Goal: Information Seeking & Learning: Learn about a topic

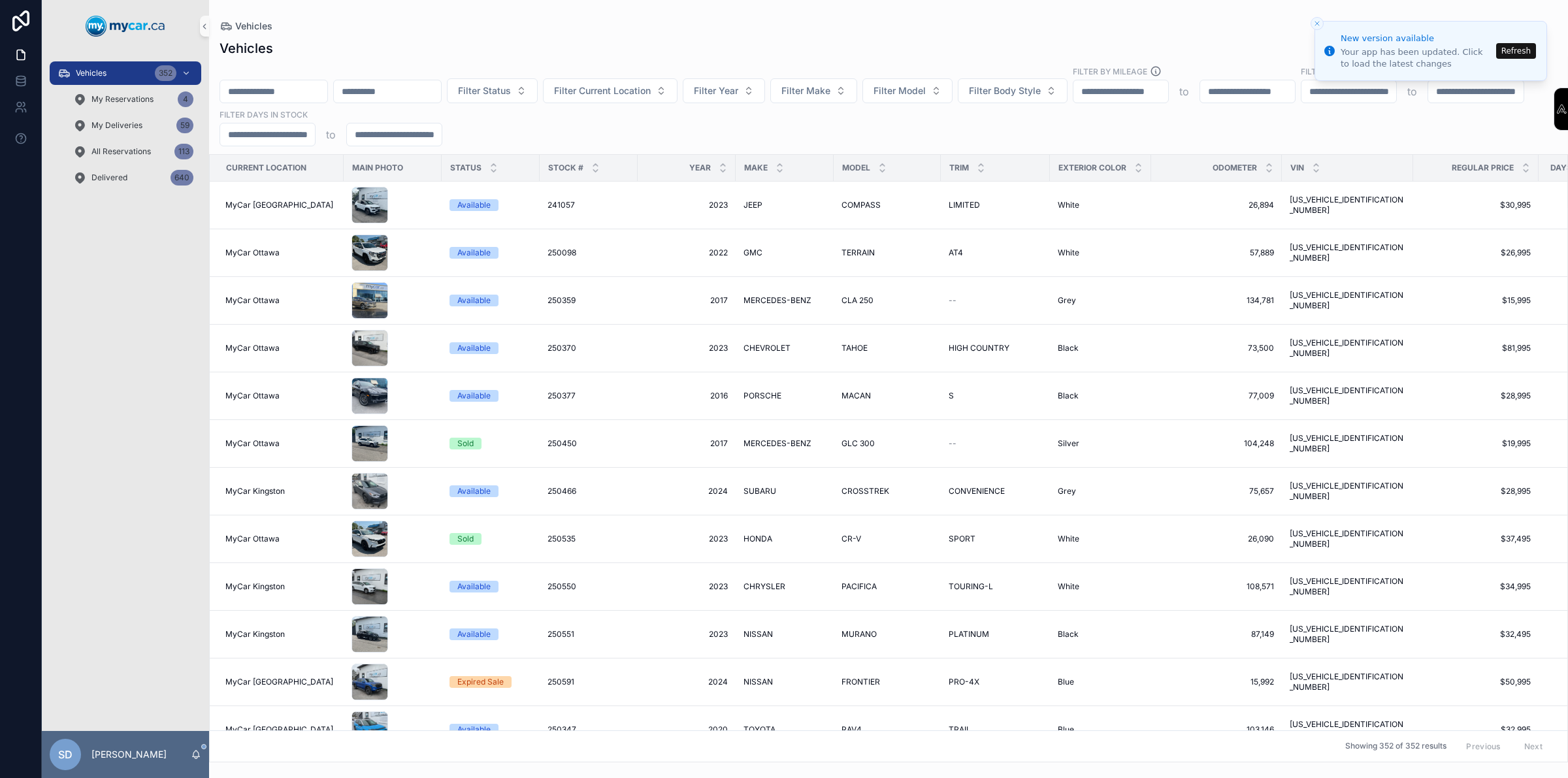
scroll to position [0, 63]
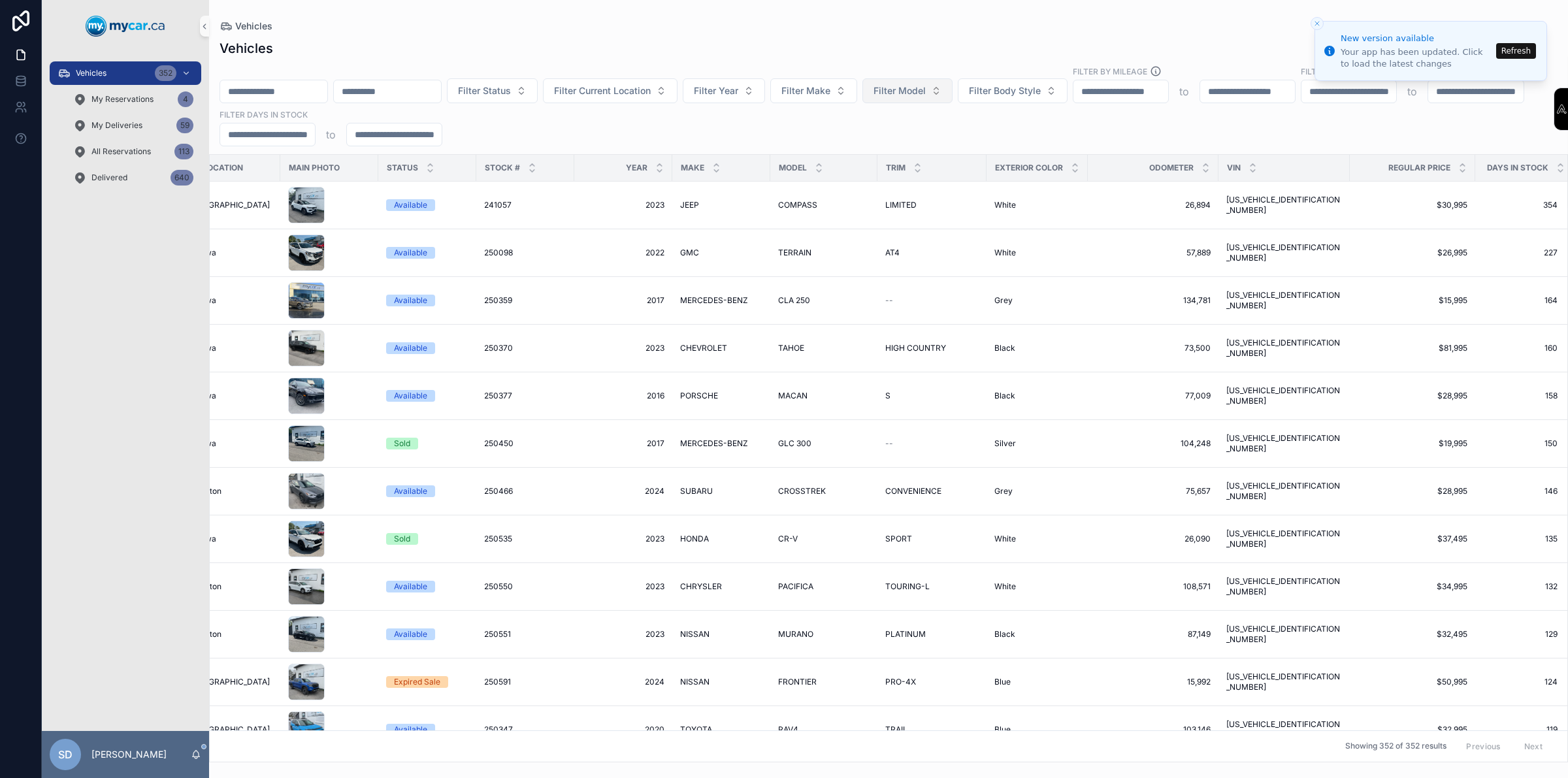
click at [926, 90] on span "Filter Model" at bounding box center [899, 90] width 52 height 13
type input "*"
type input "****"
click at [905, 142] on span "TRAX" at bounding box center [906, 144] width 25 height 13
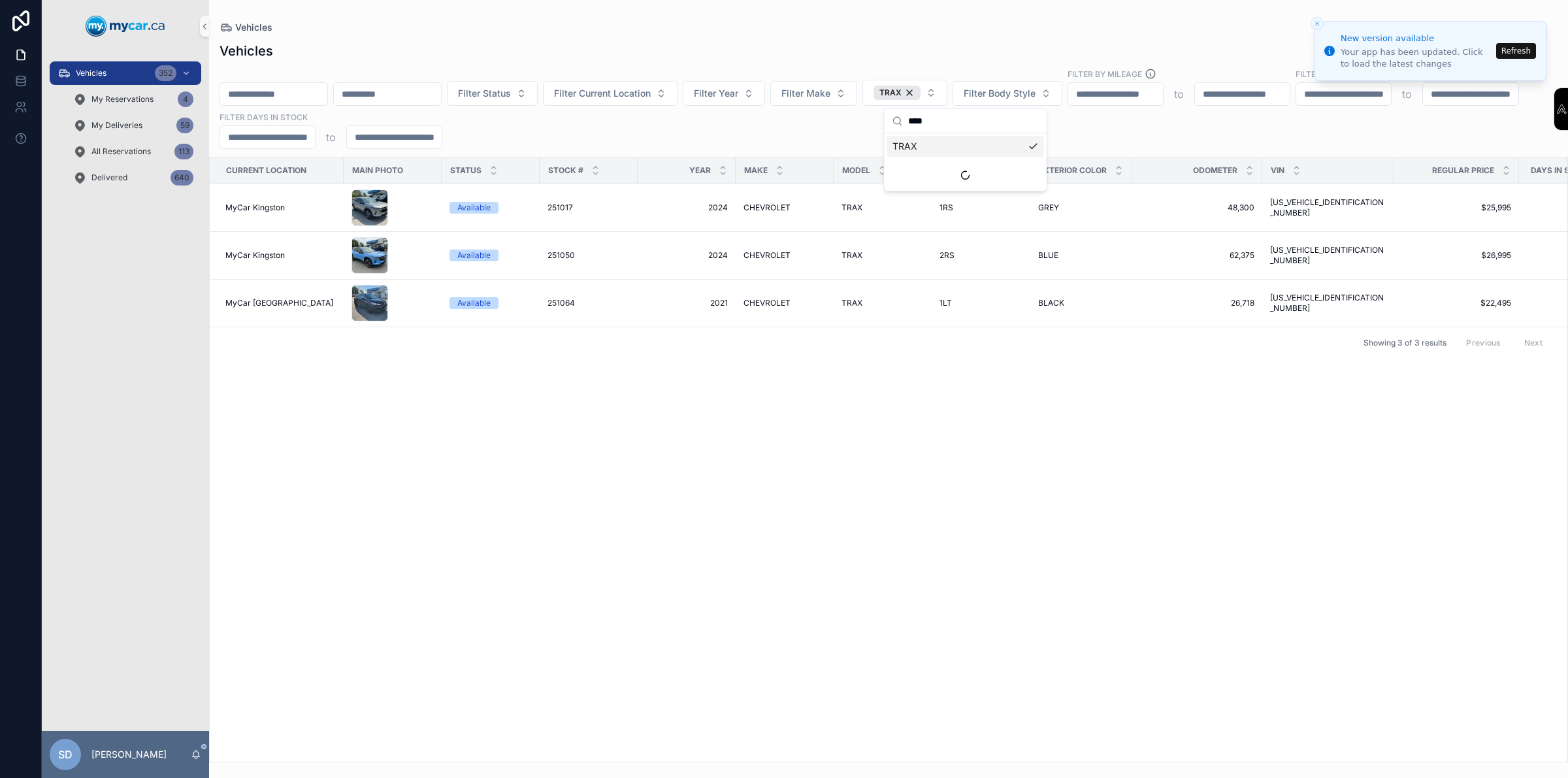
click at [791, 435] on div "Current Location Main Photo Status Stock # Year Make Model Trim Exterior Color …" at bounding box center [888, 459] width 1357 height 605
click at [765, 96] on button "Filter Year" at bounding box center [723, 93] width 82 height 25
click at [569, 424] on div "Current Location Main Photo Status Stock # Year Make Model Trim Exterior Color …" at bounding box center [888, 459] width 1357 height 605
click at [920, 93] on div "TRAX" at bounding box center [897, 93] width 47 height 15
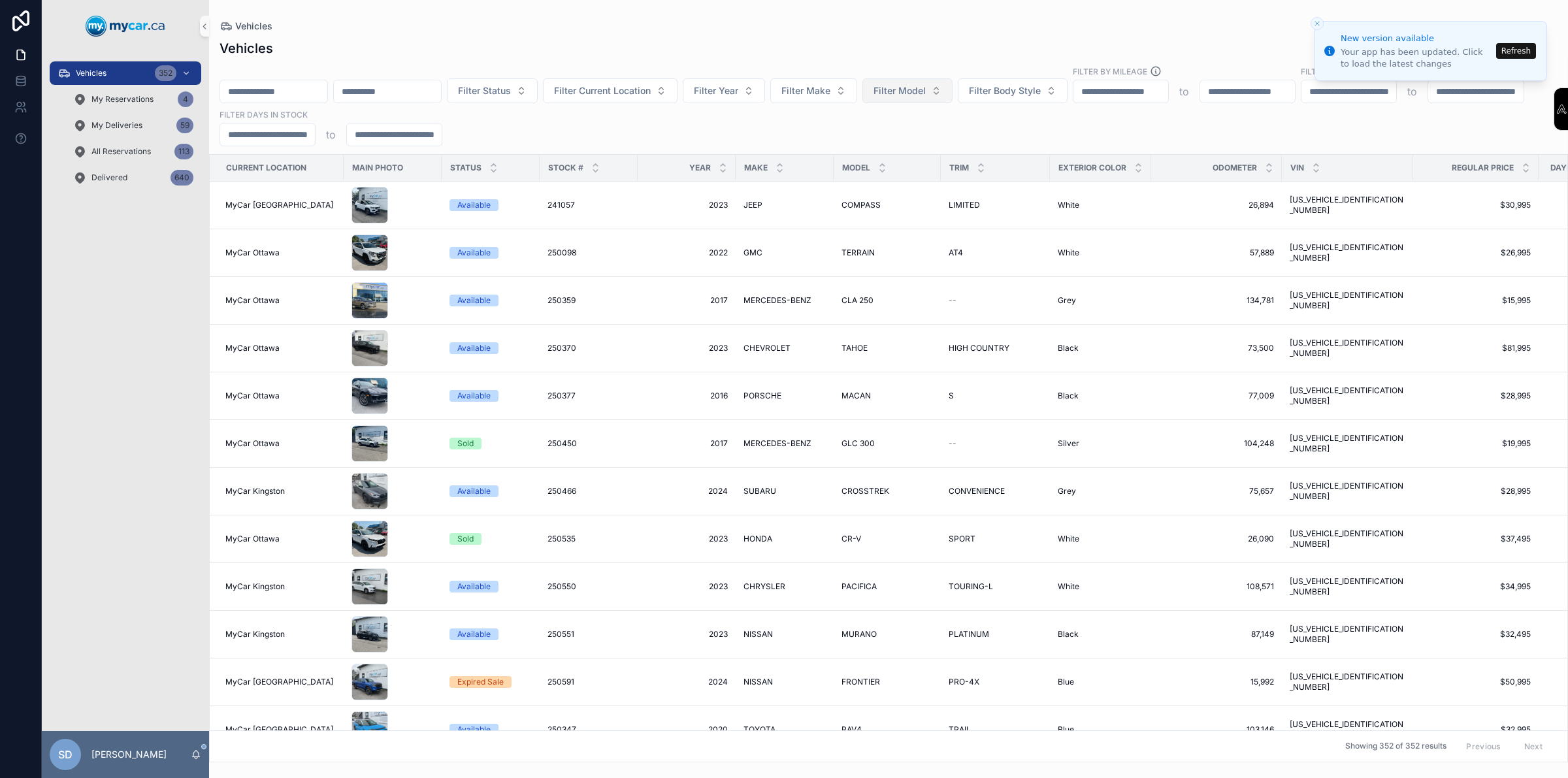
click at [1168, 93] on input "scrollable content" at bounding box center [1121, 91] width 95 height 18
drag, startPoint x: 1197, startPoint y: 93, endPoint x: 318, endPoint y: 96, distance: 879.0
click at [318, 96] on input "scrollable content" at bounding box center [274, 91] width 107 height 18
paste input "******"
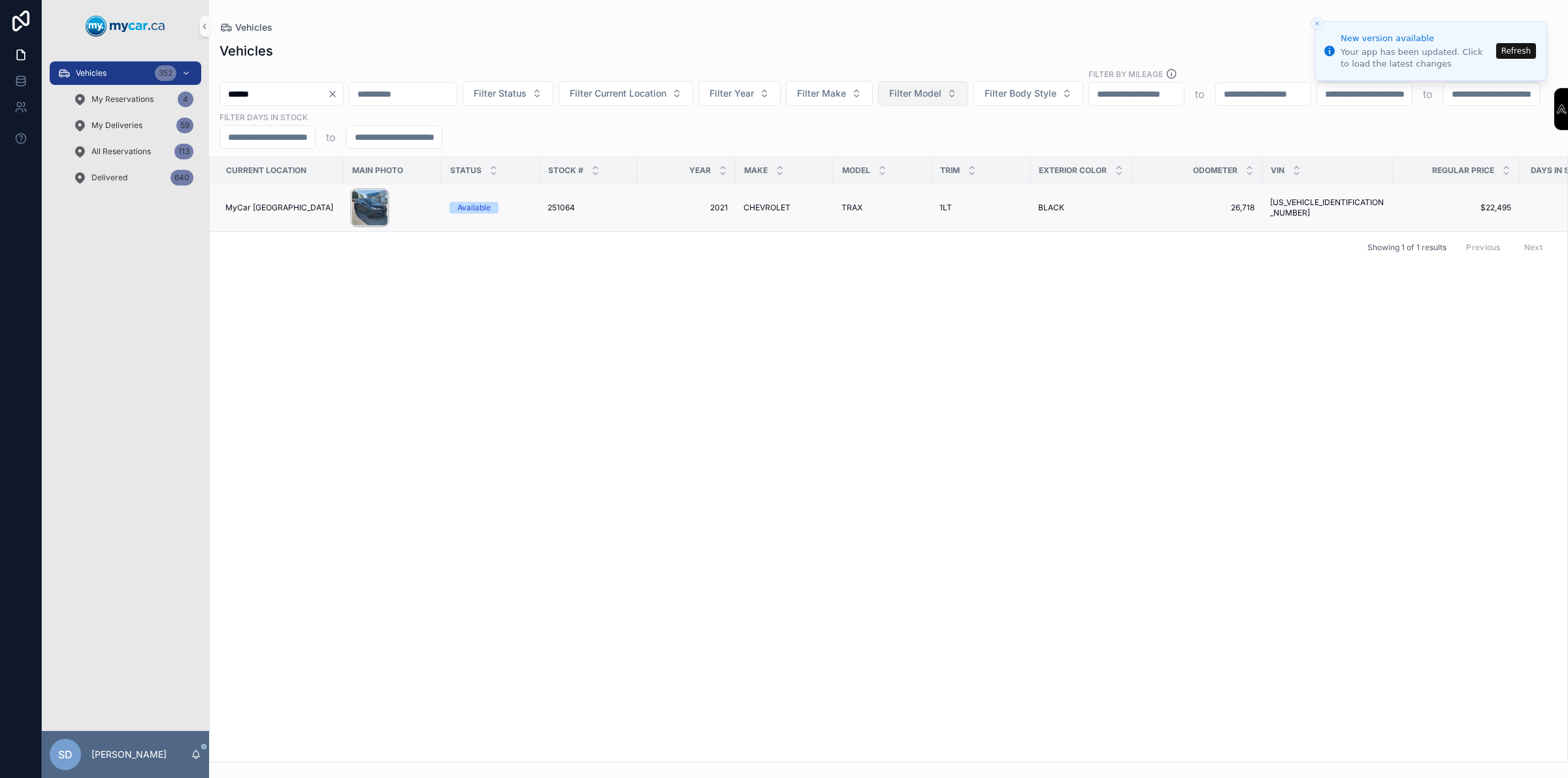
type input "******"
click at [384, 213] on div "scrollable content" at bounding box center [369, 208] width 37 height 37
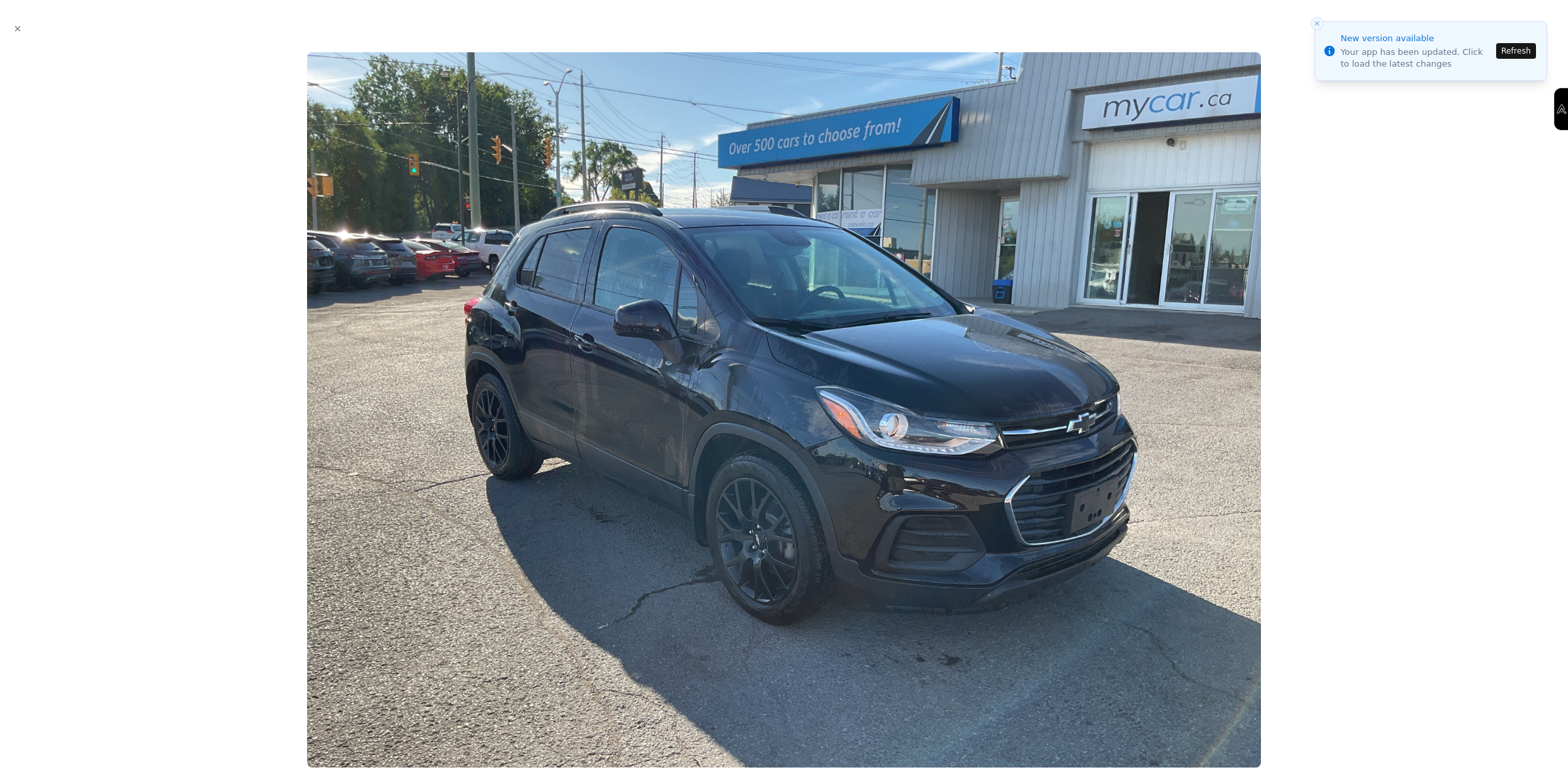
click at [20, 34] on button "Close modal" at bounding box center [18, 29] width 15 height 15
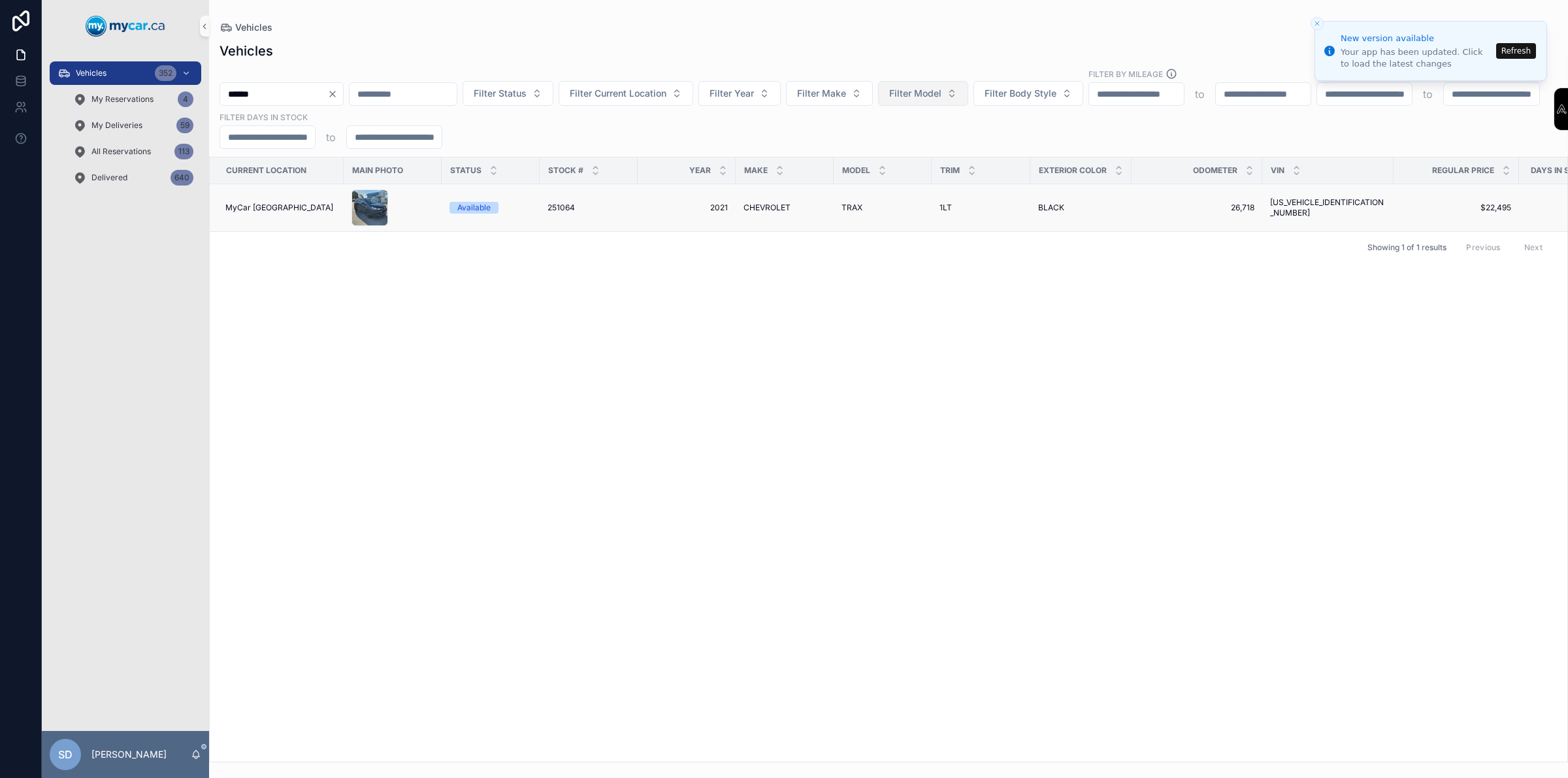
click at [471, 207] on div "Available" at bounding box center [474, 208] width 34 height 12
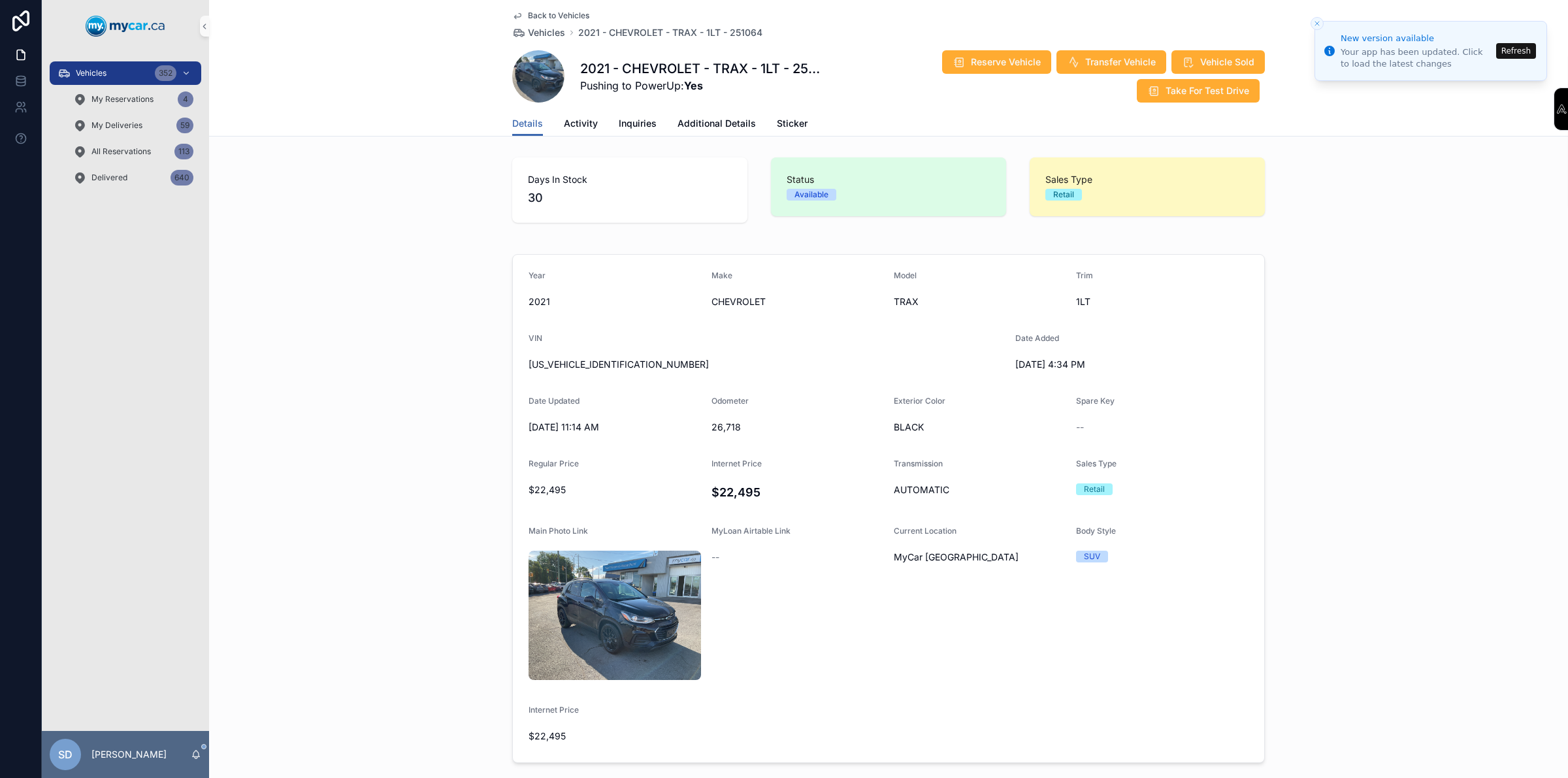
click at [595, 358] on span "[US_VEHICLE_IDENTIFICATION_NUMBER]" at bounding box center [766, 364] width 476 height 13
copy span "[US_VEHICLE_IDENTIFICATION_NUMBER]"
click at [141, 70] on div "Vehicles 352" at bounding box center [125, 72] width 136 height 21
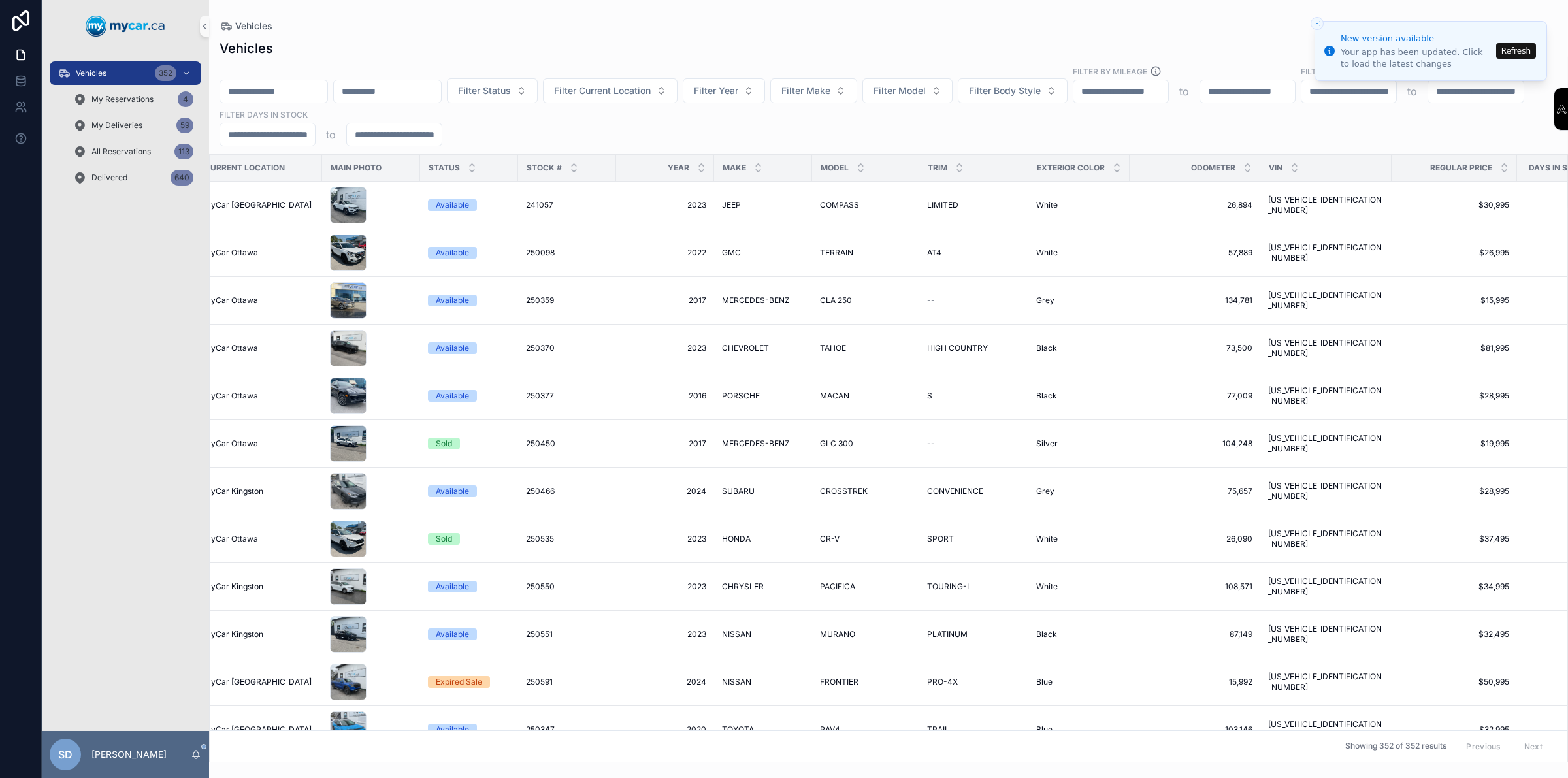
scroll to position [0, 63]
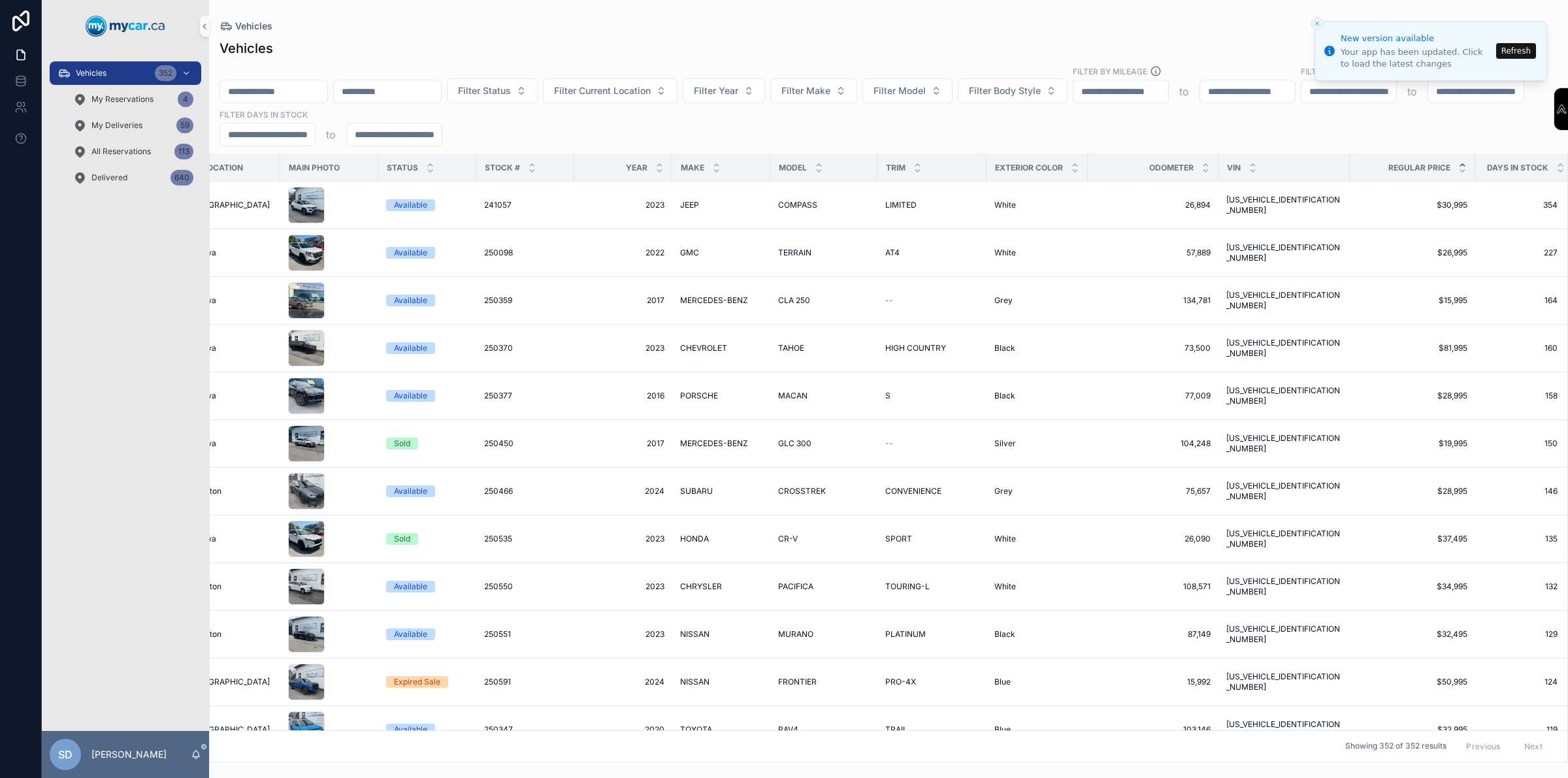
click at [1458, 165] on icon "scrollable content" at bounding box center [1462, 164] width 9 height 9
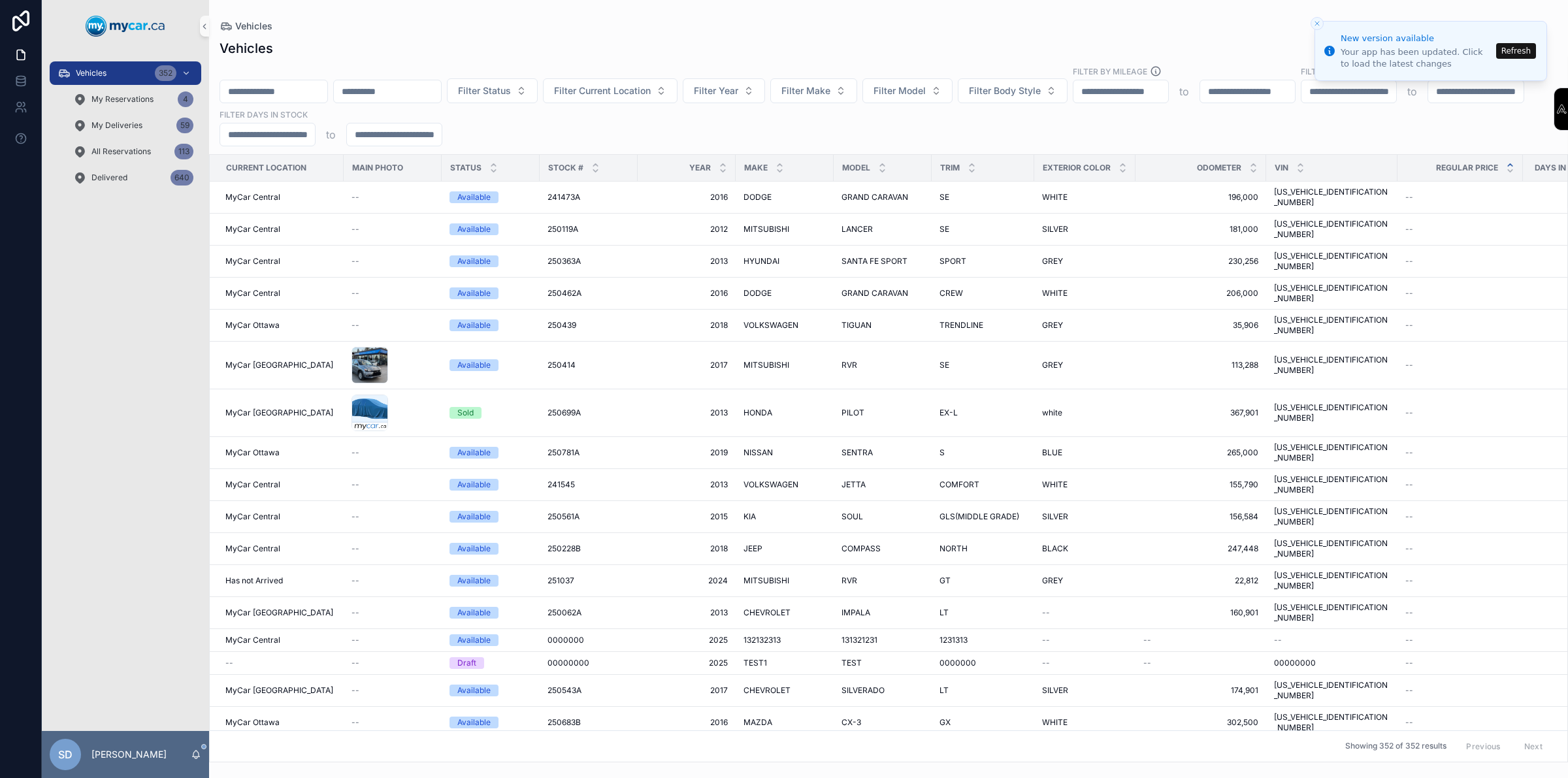
click at [1317, 26] on icon "Close toast" at bounding box center [1317, 24] width 8 height 8
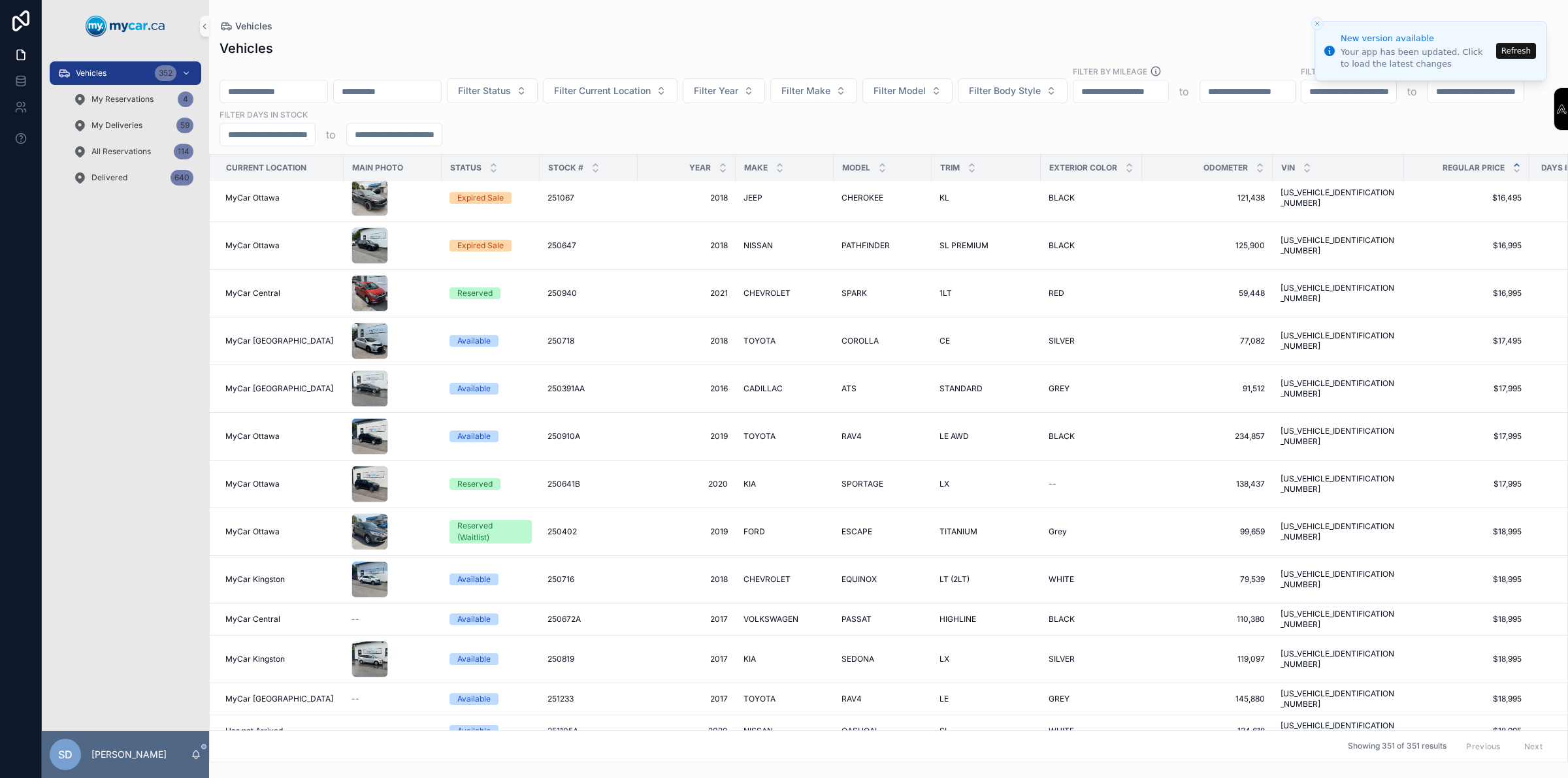
scroll to position [1711, 0]
click at [738, 95] on span "Filter Year" at bounding box center [715, 90] width 45 height 13
type input "****"
click at [732, 146] on div "2021" at bounding box center [784, 144] width 156 height 21
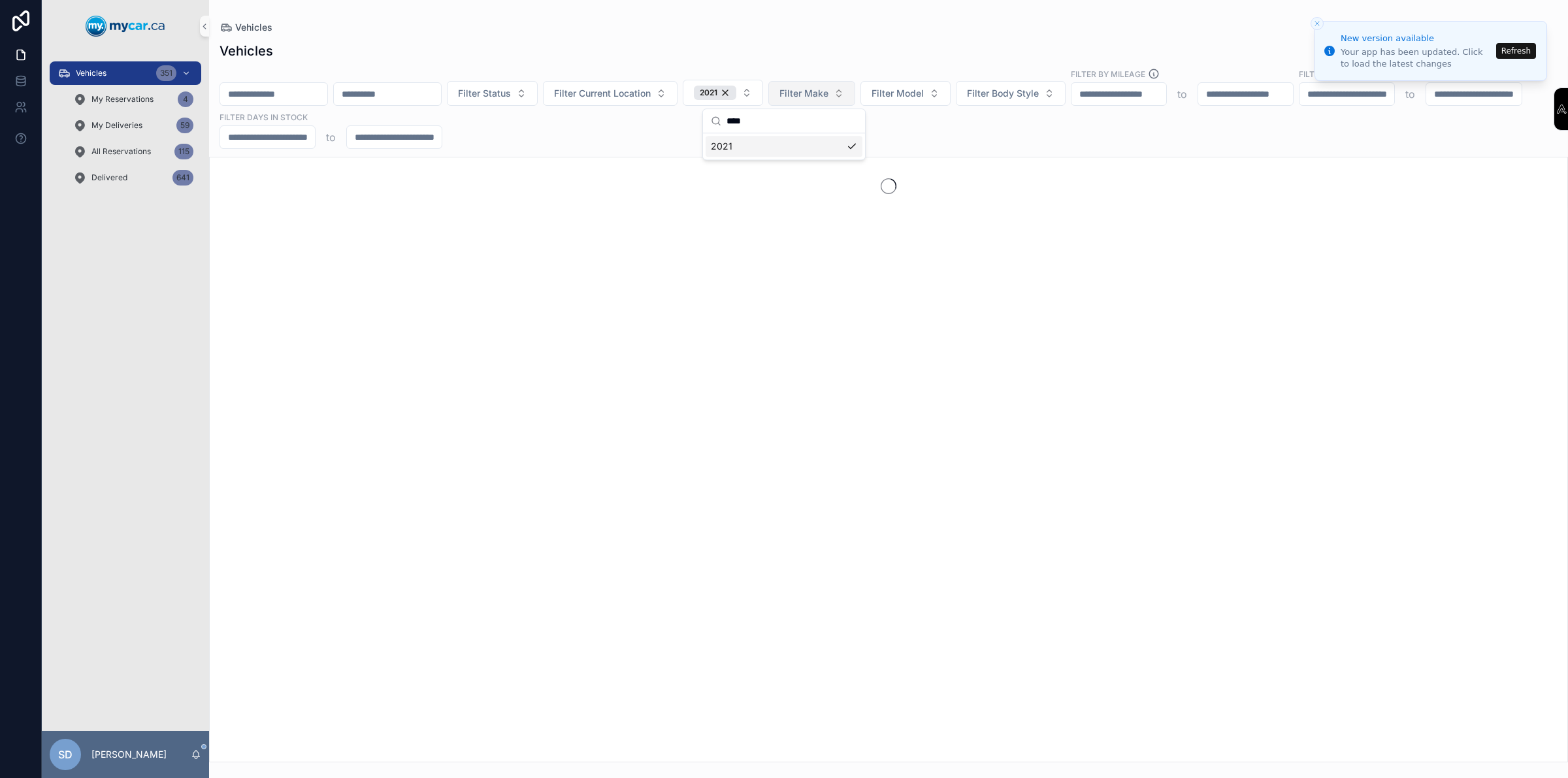
click at [828, 92] on span "Filter Make" at bounding box center [804, 93] width 49 height 13
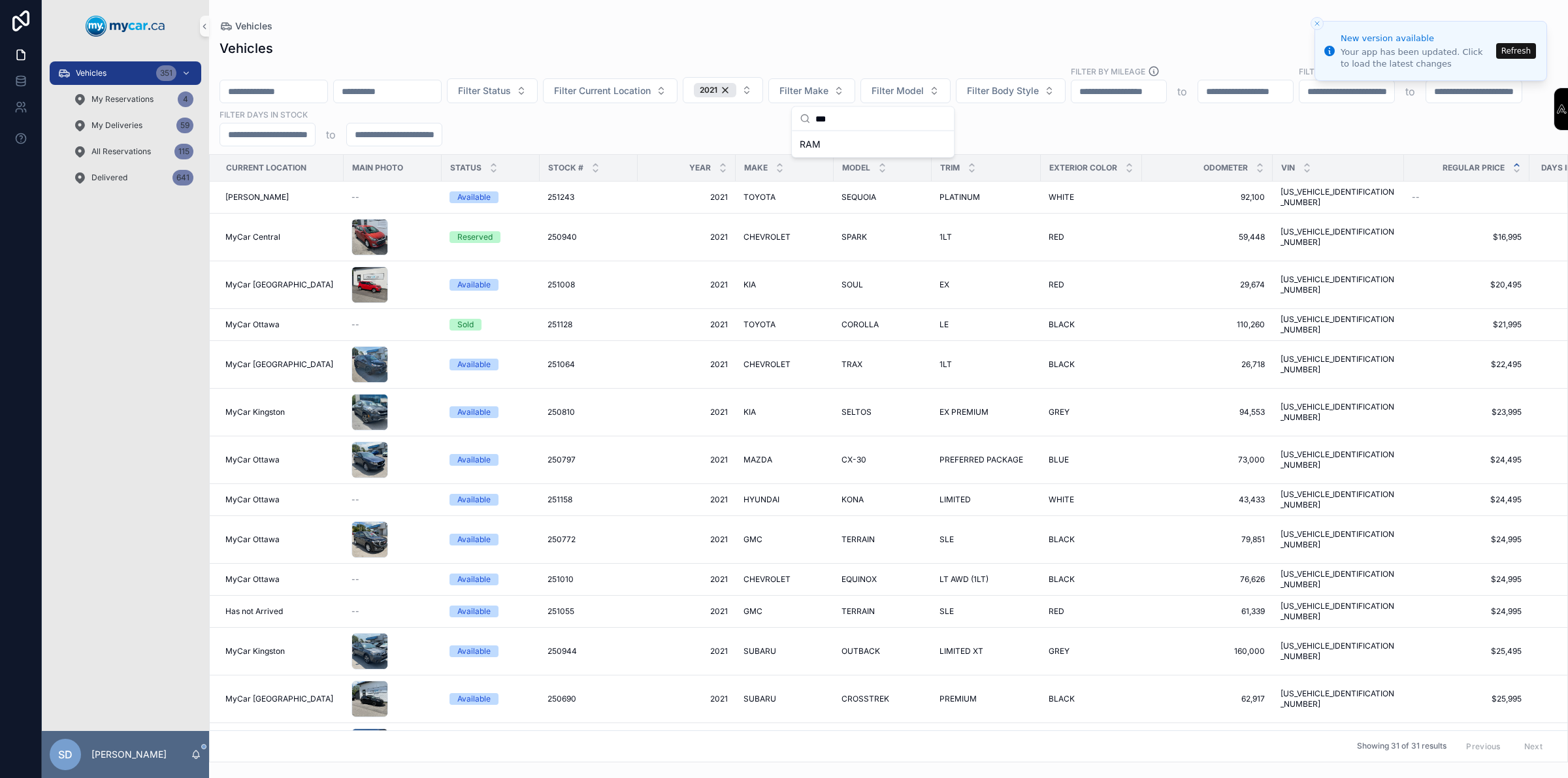
type input "***"
click at [807, 151] on div "RAM" at bounding box center [873, 144] width 156 height 21
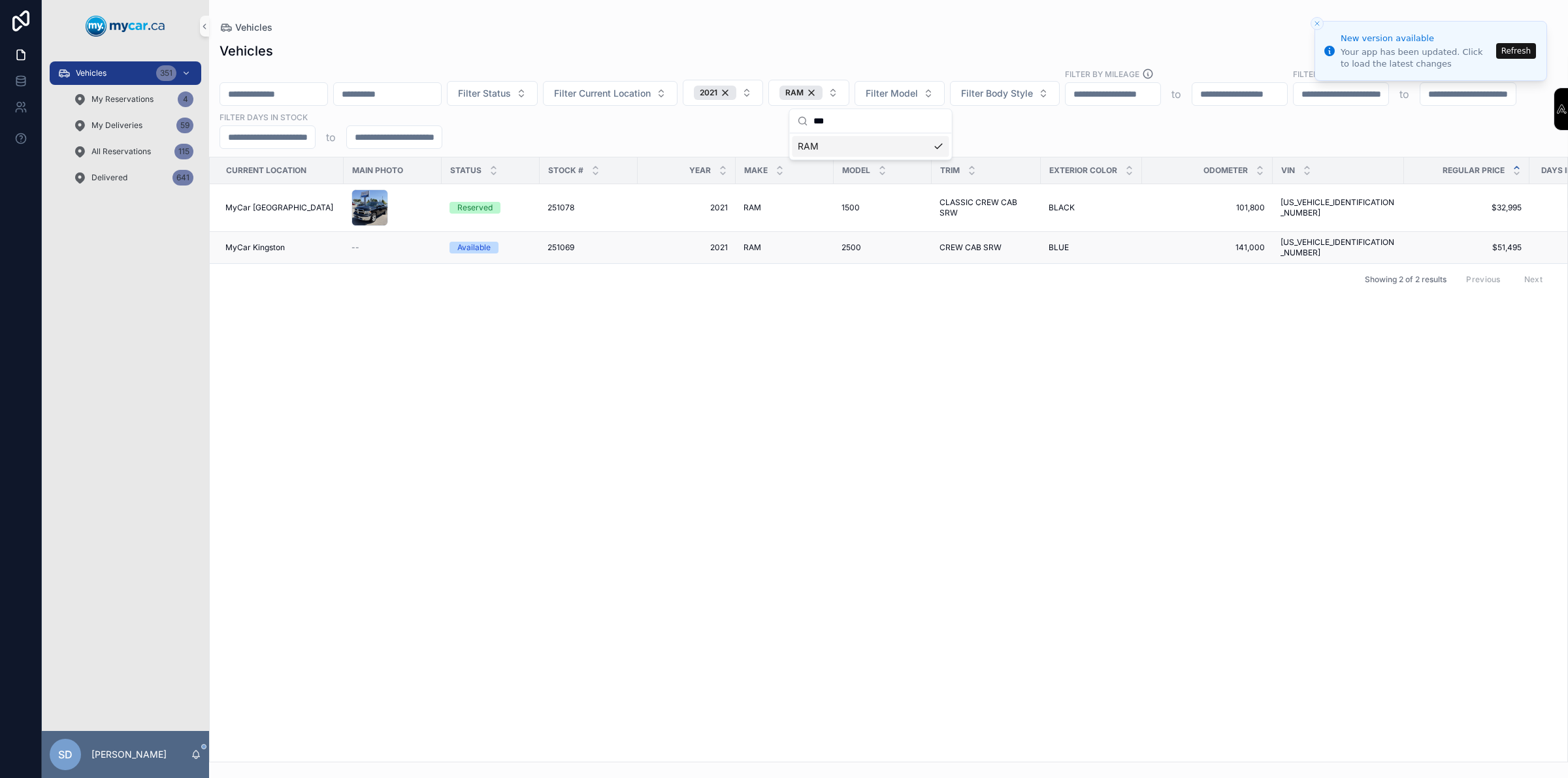
click at [485, 245] on div "Available" at bounding box center [474, 247] width 34 height 12
